Goal: Information Seeking & Learning: Learn about a topic

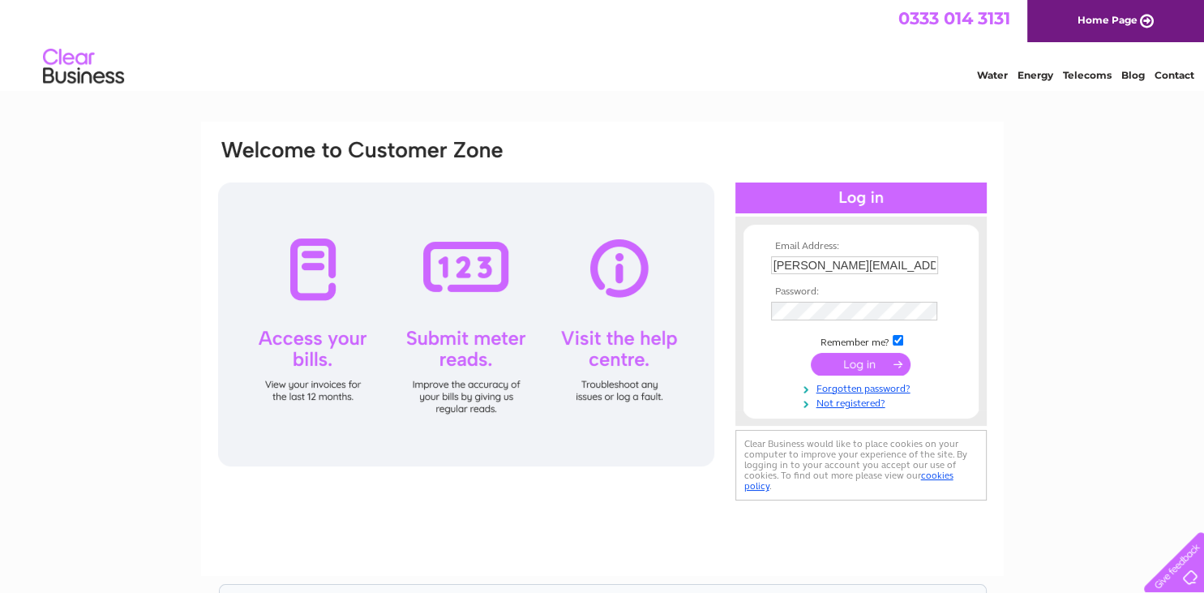
click at [848, 366] on input "submit" at bounding box center [861, 364] width 100 height 23
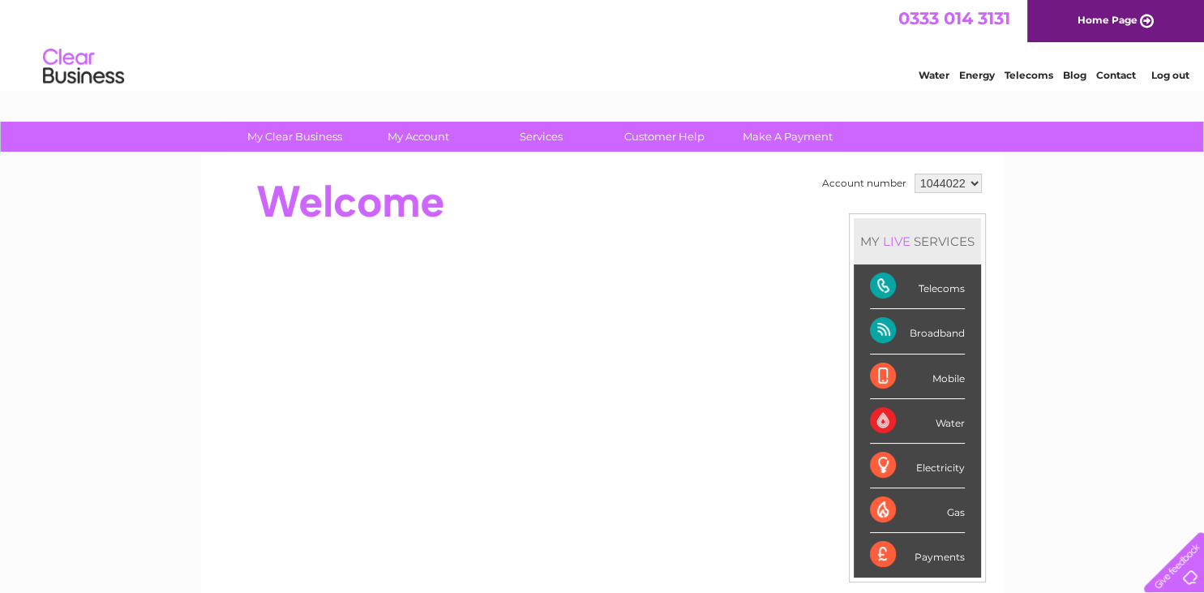
click at [870, 332] on div "Broadband" at bounding box center [917, 331] width 95 height 45
click at [663, 133] on link "Customer Help" at bounding box center [665, 137] width 134 height 30
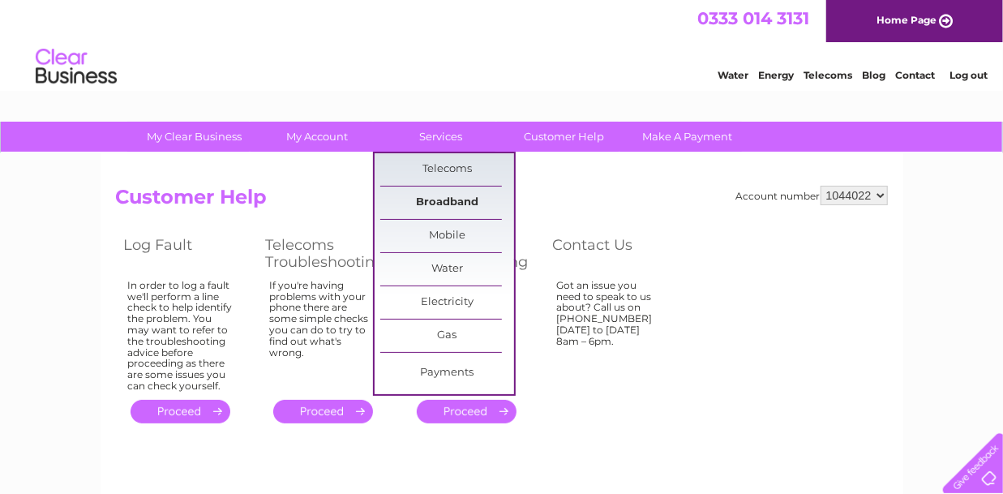
click at [467, 210] on link "Broadband" at bounding box center [447, 203] width 134 height 32
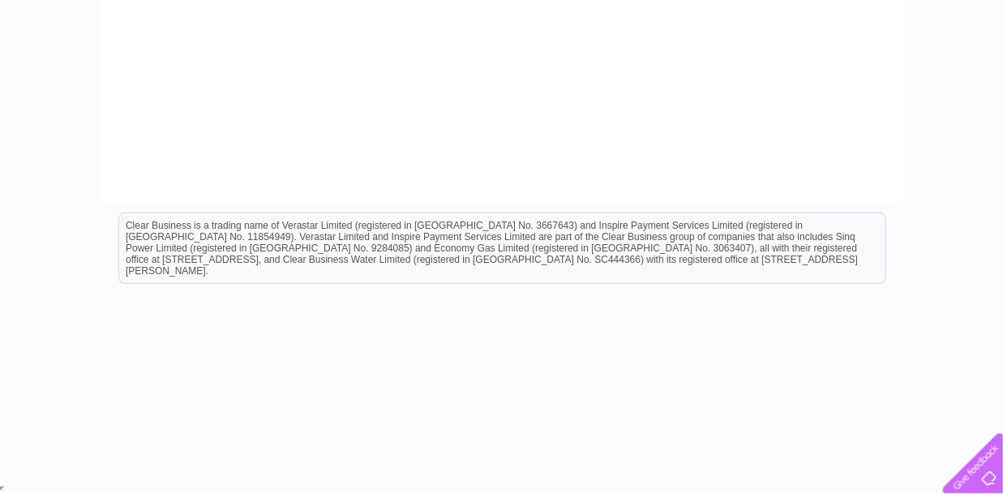
scroll to position [28, 0]
